Goal: Transaction & Acquisition: Purchase product/service

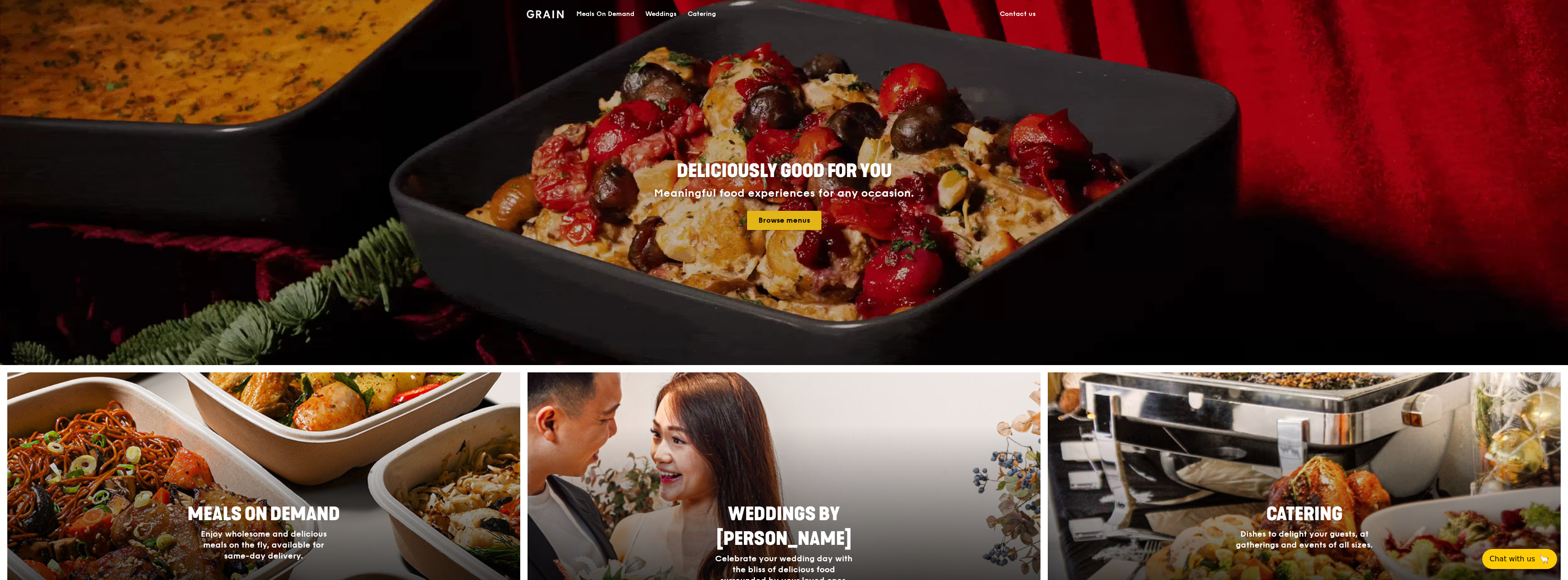
click at [776, 220] on link "Browse menus" at bounding box center [784, 221] width 75 height 19
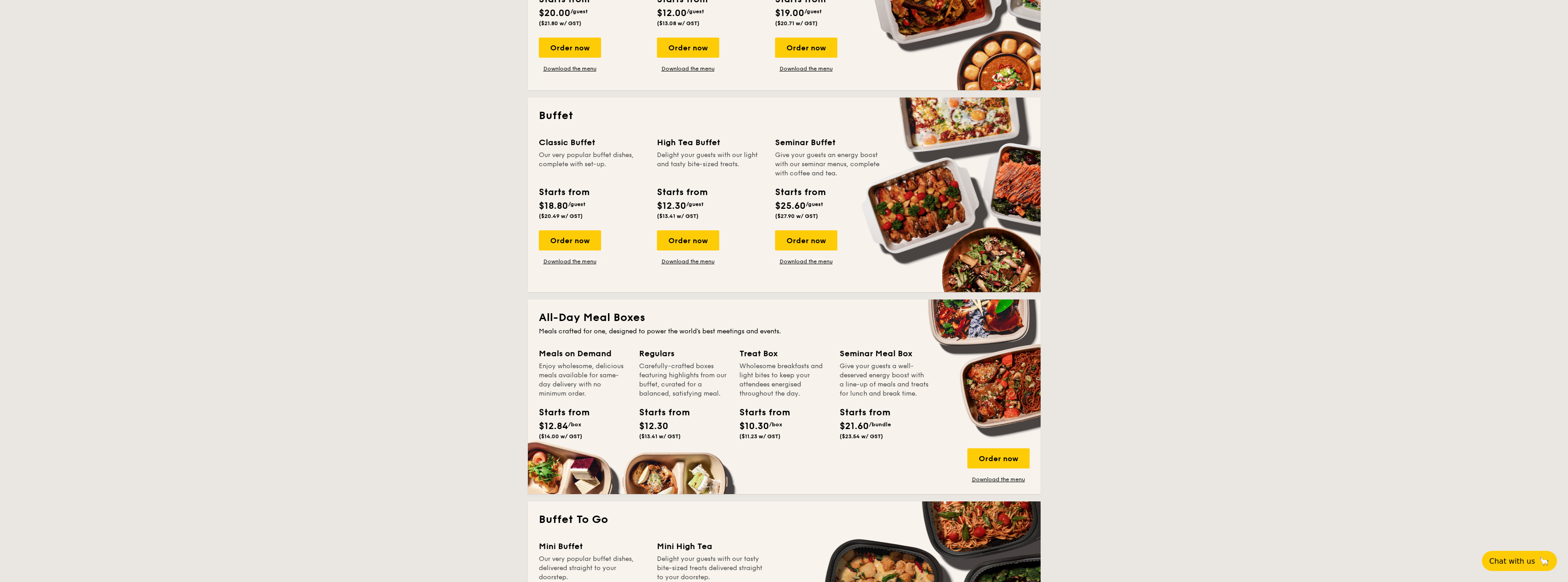
scroll to position [458, 0]
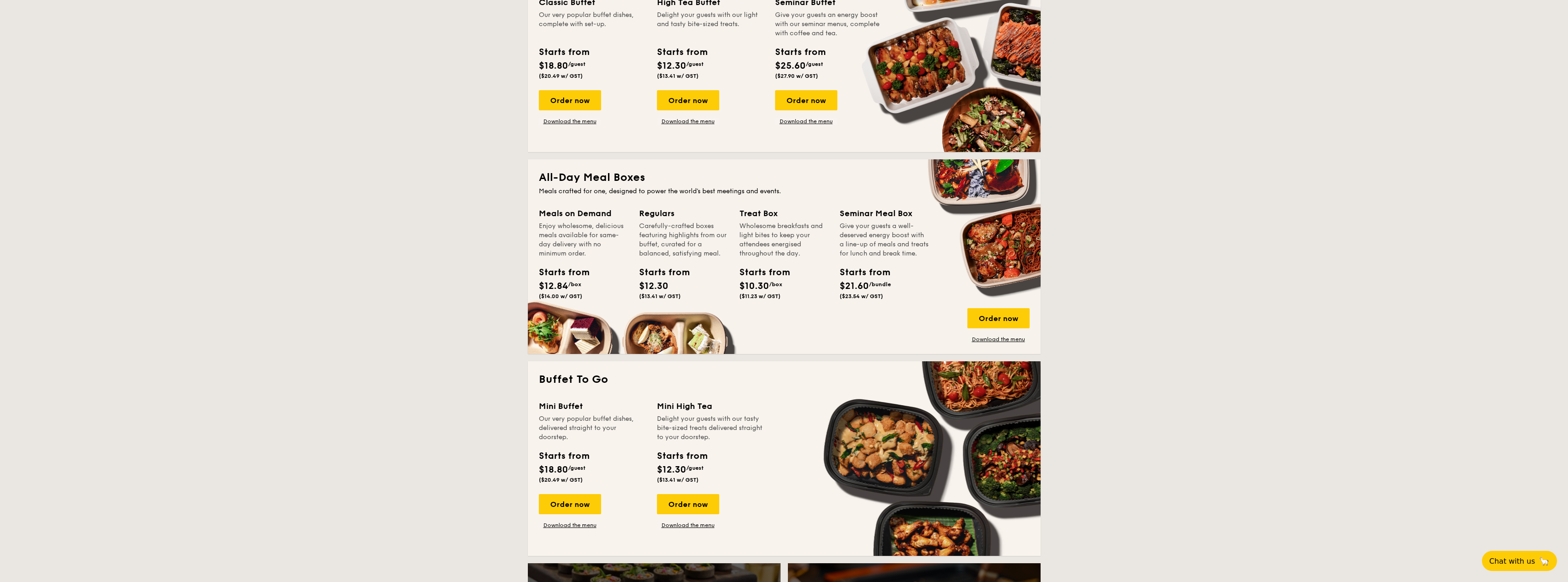
click at [823, 289] on div "Starts from $10.30 /box ($11.23 w/ GST)" at bounding box center [784, 284] width 96 height 38
click at [992, 319] on div "Order now" at bounding box center [998, 318] width 62 height 20
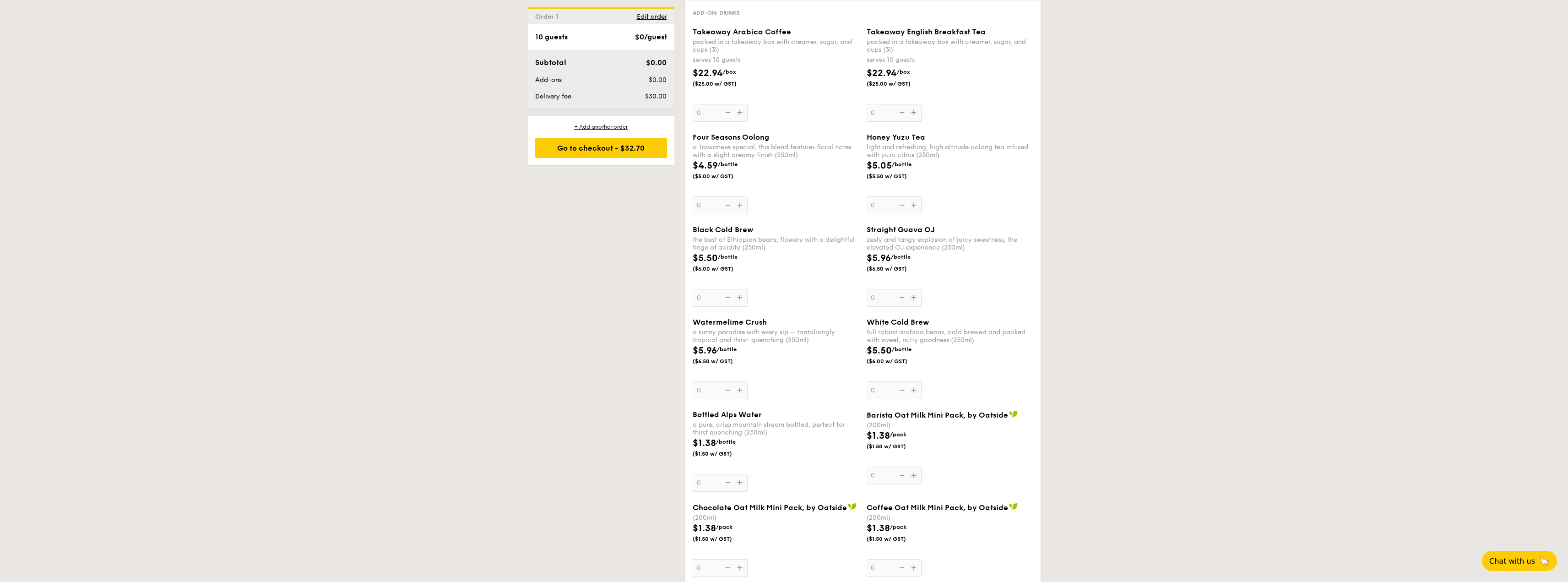
scroll to position [1236, 0]
